Goal: Task Accomplishment & Management: Use online tool/utility

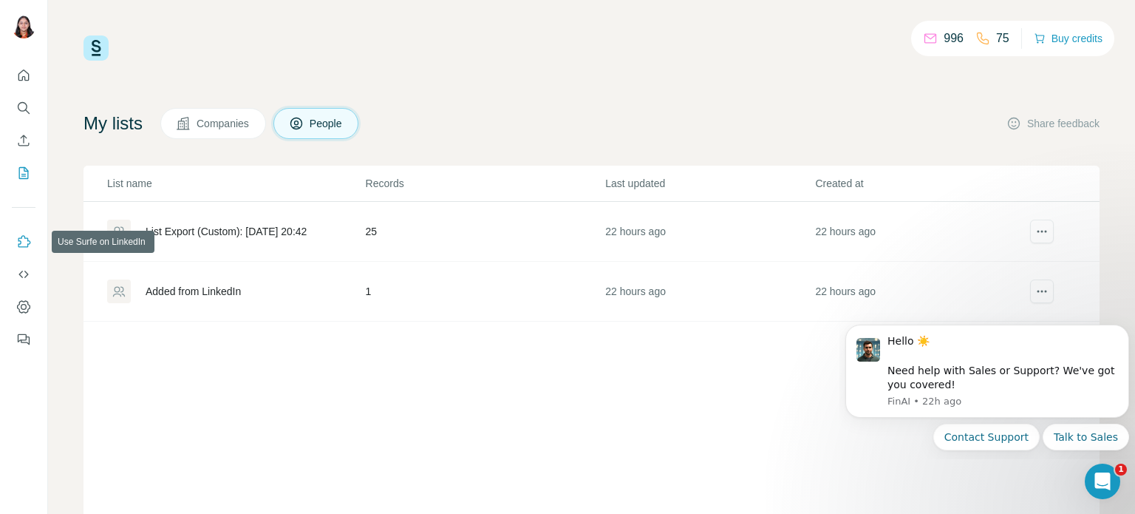
click at [27, 240] on icon "Use Surfe on LinkedIn" at bounding box center [23, 241] width 15 height 15
click at [24, 173] on icon "My lists" at bounding box center [23, 173] width 15 height 15
click at [22, 171] on icon "My lists" at bounding box center [23, 173] width 15 height 15
click at [25, 106] on icon "Search" at bounding box center [23, 107] width 15 height 15
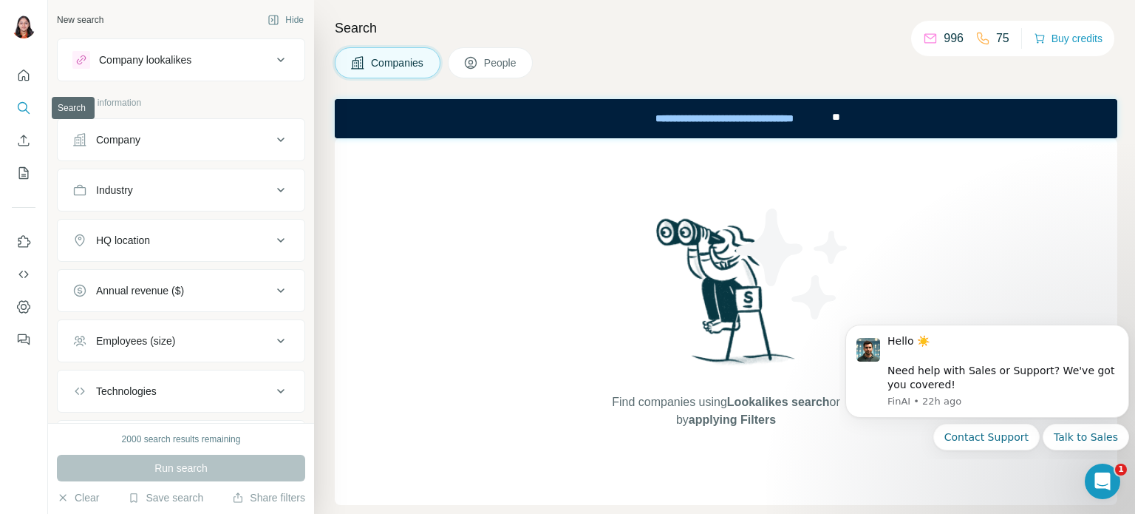
click at [25, 106] on icon "Search" at bounding box center [23, 107] width 15 height 15
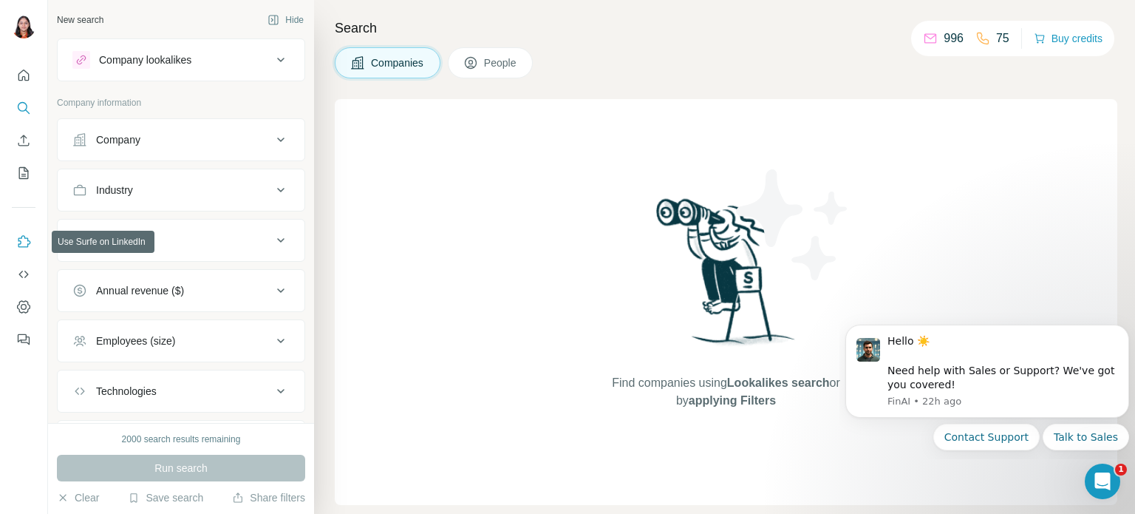
click at [27, 235] on icon "Use Surfe on LinkedIn" at bounding box center [23, 241] width 15 height 15
click at [30, 72] on icon "Quick start" at bounding box center [23, 75] width 15 height 15
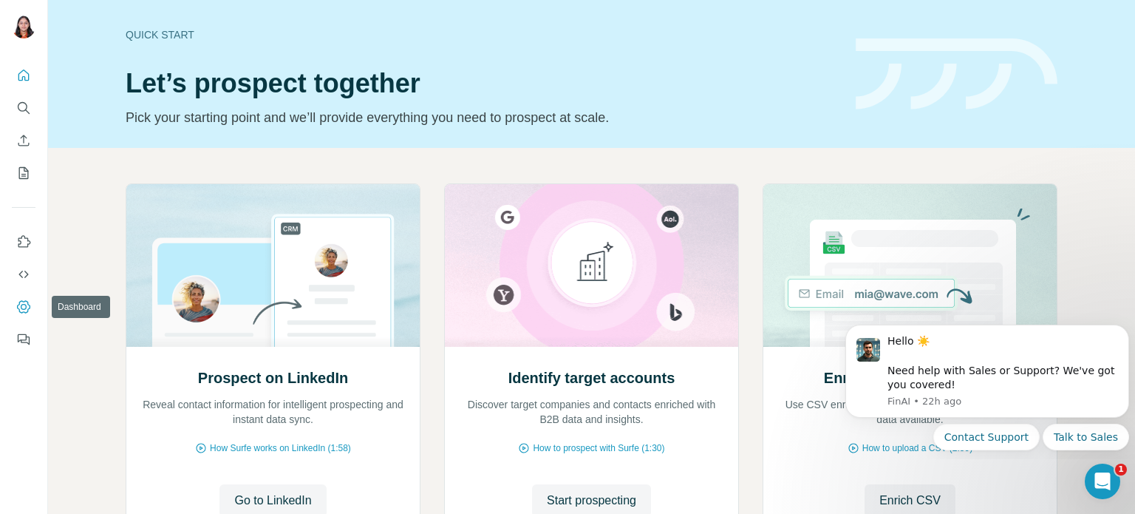
click at [22, 302] on icon "Dashboard" at bounding box center [23, 306] width 15 height 15
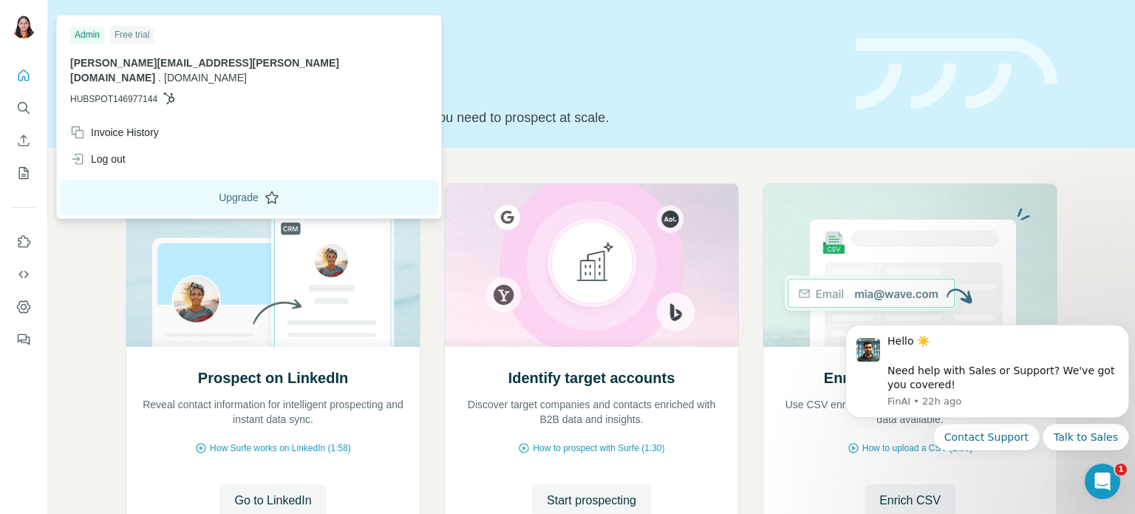
click at [173, 184] on button "Upgrade" at bounding box center [249, 197] width 378 height 35
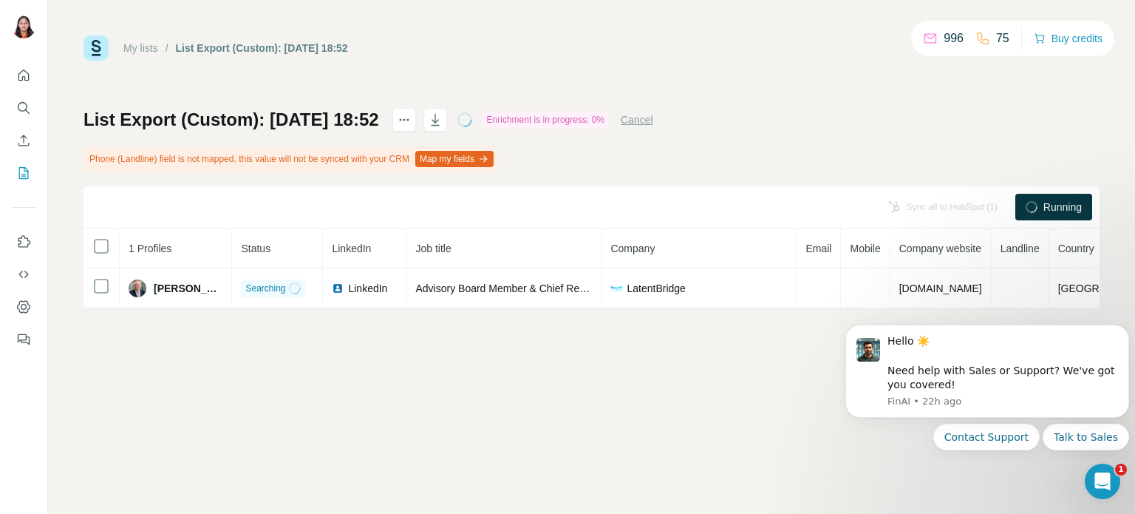
click at [589, 122] on div "Enrichment is in progress: 0%" at bounding box center [546, 120] width 126 height 18
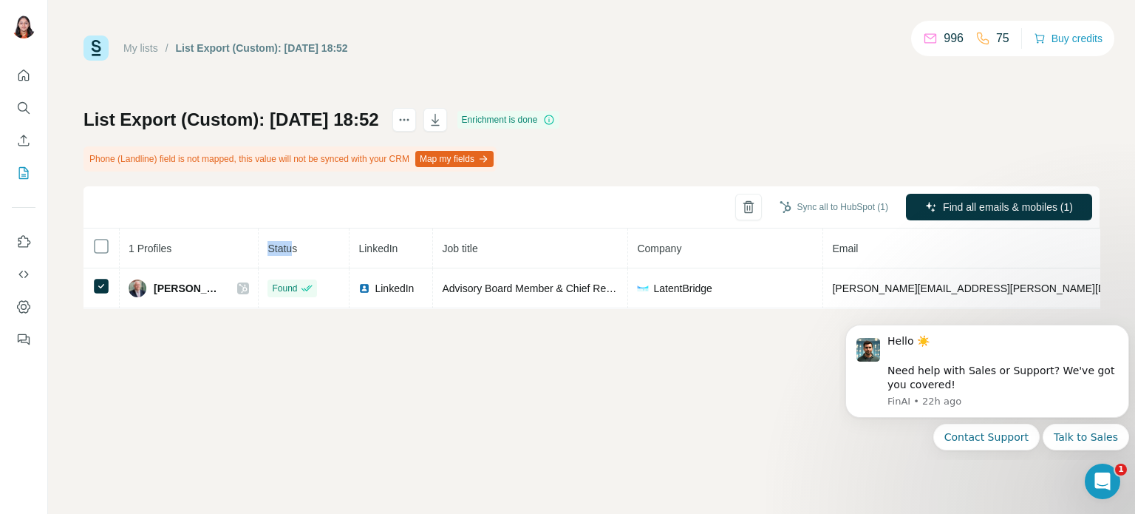
drag, startPoint x: 219, startPoint y: 249, endPoint x: 256, endPoint y: 247, distance: 36.3
click at [256, 247] on tr "1 Profiles Status LinkedIn Job title Company Email Mobile Company website Landl…" at bounding box center [834, 248] width 1500 height 40
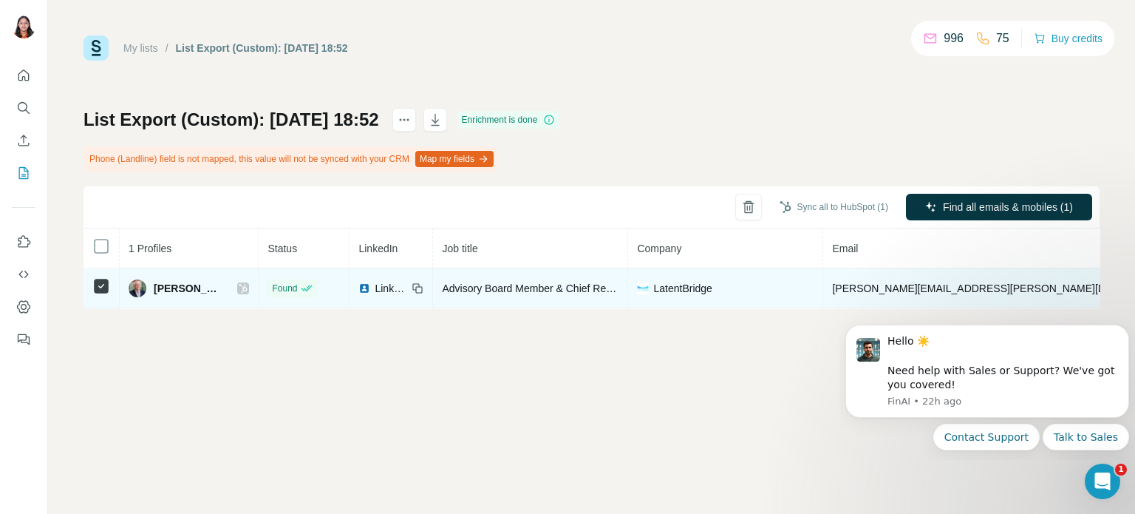
click at [169, 288] on span "[PERSON_NAME]" at bounding box center [188, 288] width 69 height 15
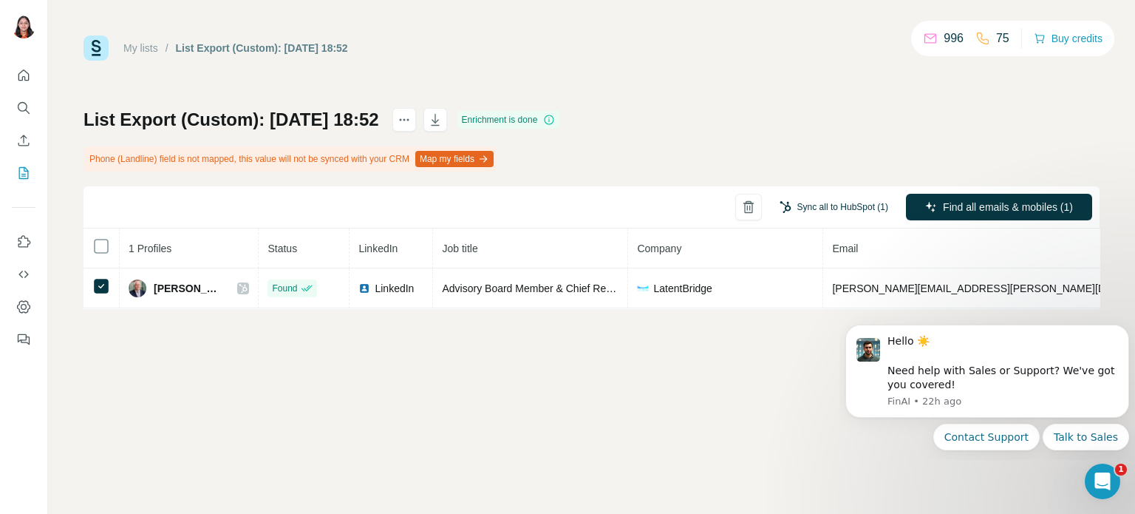
click at [845, 206] on button "Sync all to HubSpot (1)" at bounding box center [833, 207] width 129 height 22
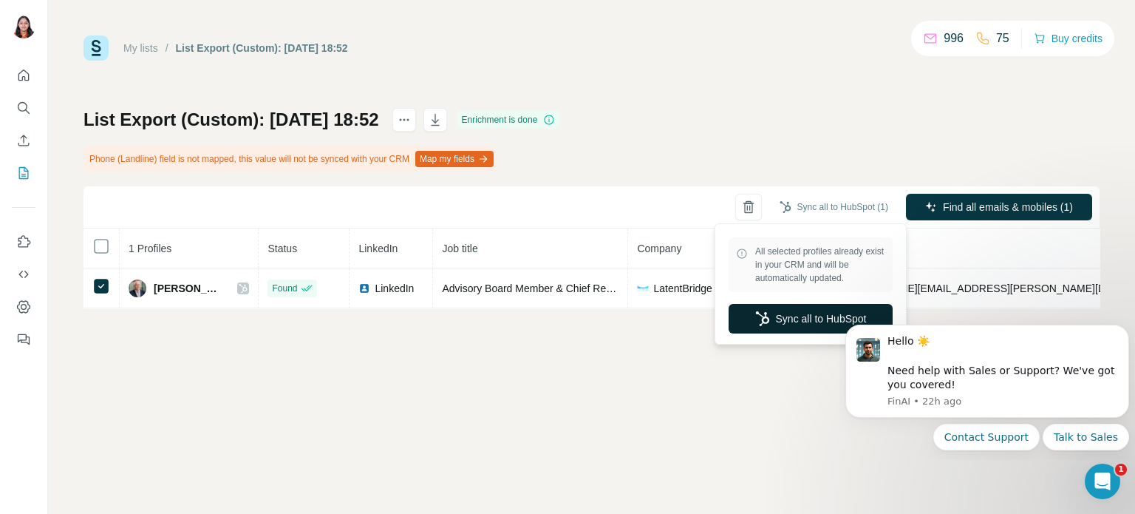
click at [814, 316] on button "Sync all to HubSpot" at bounding box center [811, 319] width 164 height 30
